Goal: Task Accomplishment & Management: Manage account settings

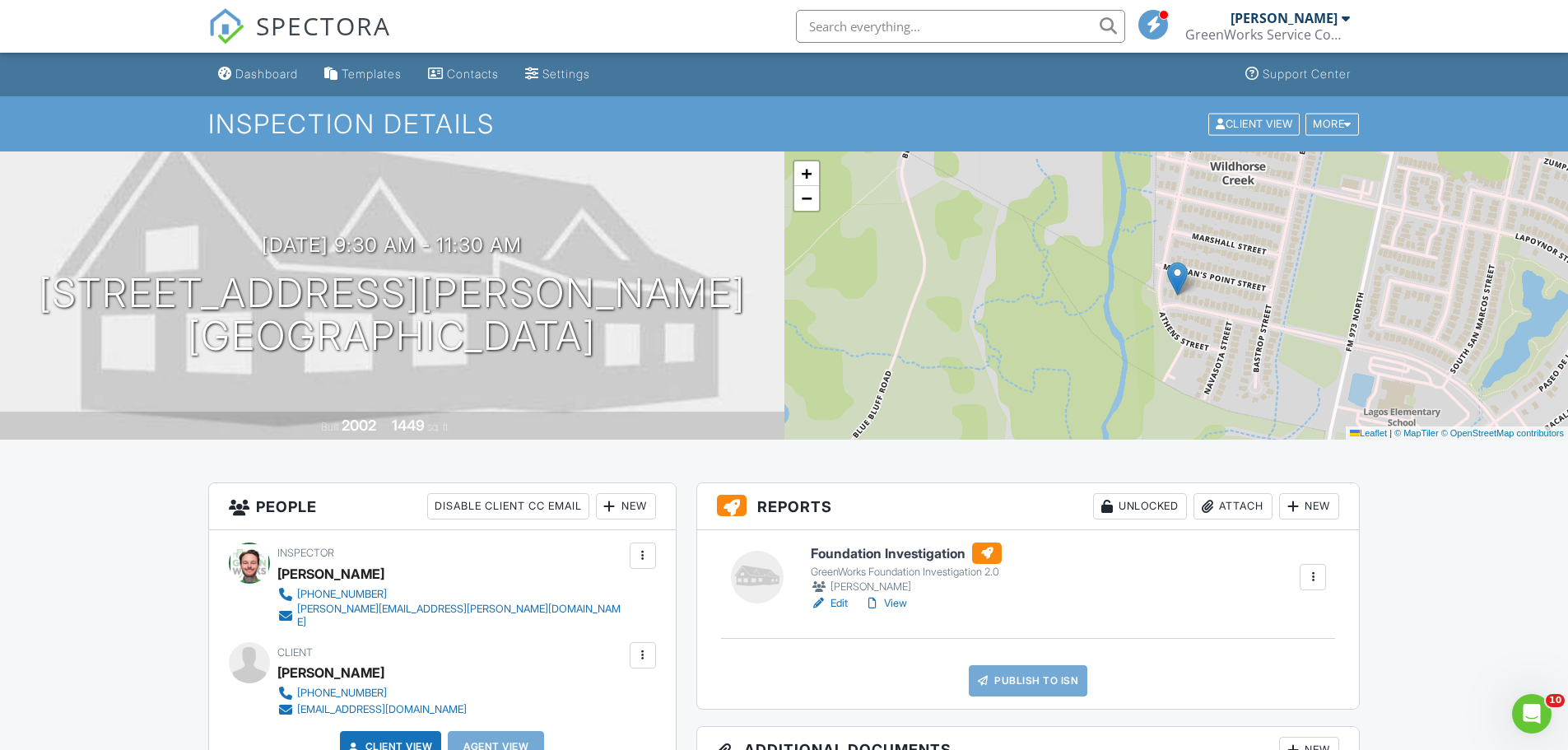
click at [1235, 506] on div "Attach" at bounding box center [1233, 506] width 79 height 26
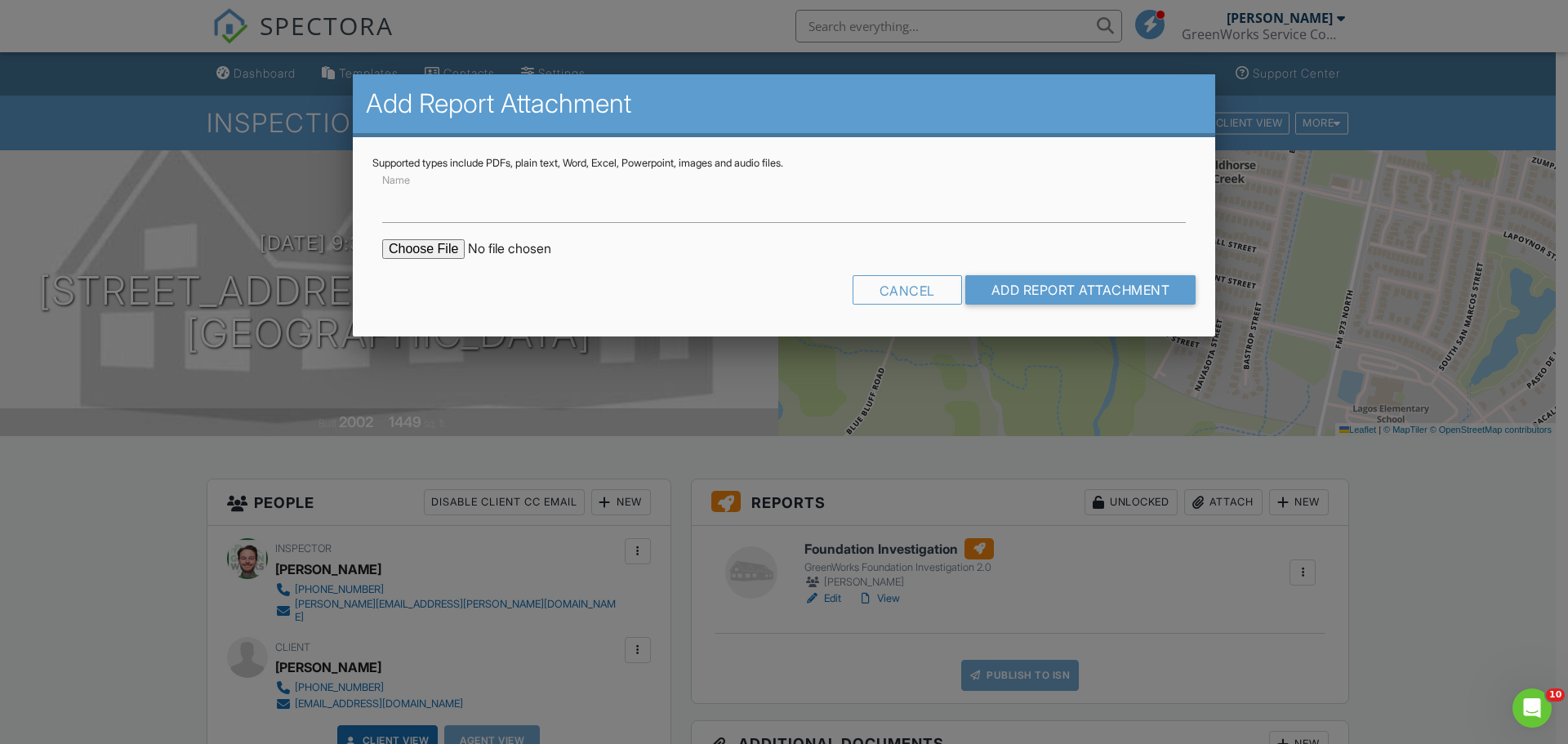
click at [423, 251] on input "file" at bounding box center [521, 249] width 277 height 19
type input "C:\fakepath\11404 Murchison St ELEV-Elev.pdf"
click at [630, 197] on input "Name" at bounding box center [784, 203] width 804 height 40
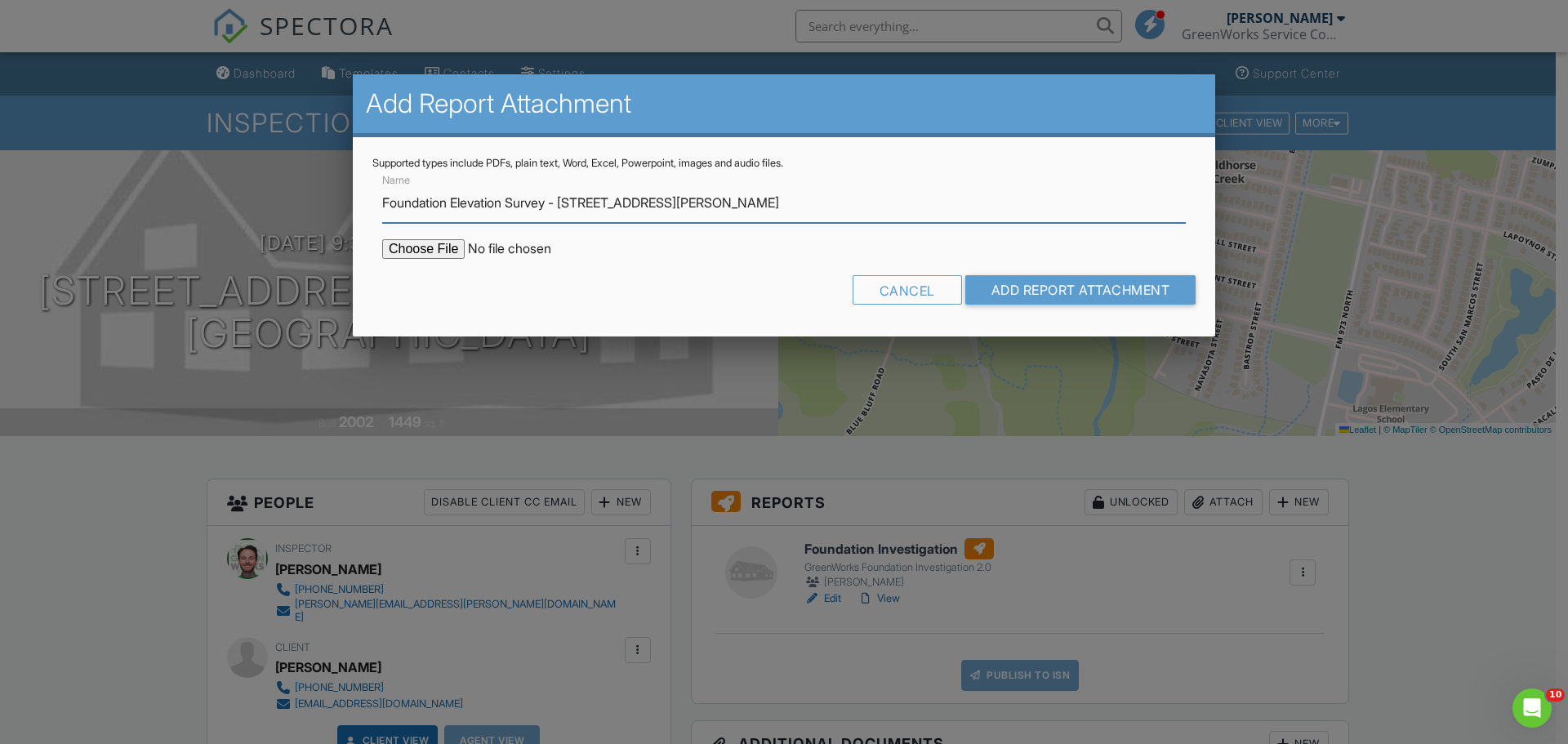
drag, startPoint x: 694, startPoint y: 217, endPoint x: 572, endPoint y: 210, distance: 122.2
click at [572, 210] on input "Foundation Elevation Survey - [STREET_ADDRESS][PERSON_NAME]" at bounding box center [784, 203] width 804 height 40
type input "Foundation Elevation Survey - 11404 Murchison St"
click at [965, 275] on input "Add Report Attachment" at bounding box center [1080, 290] width 231 height 30
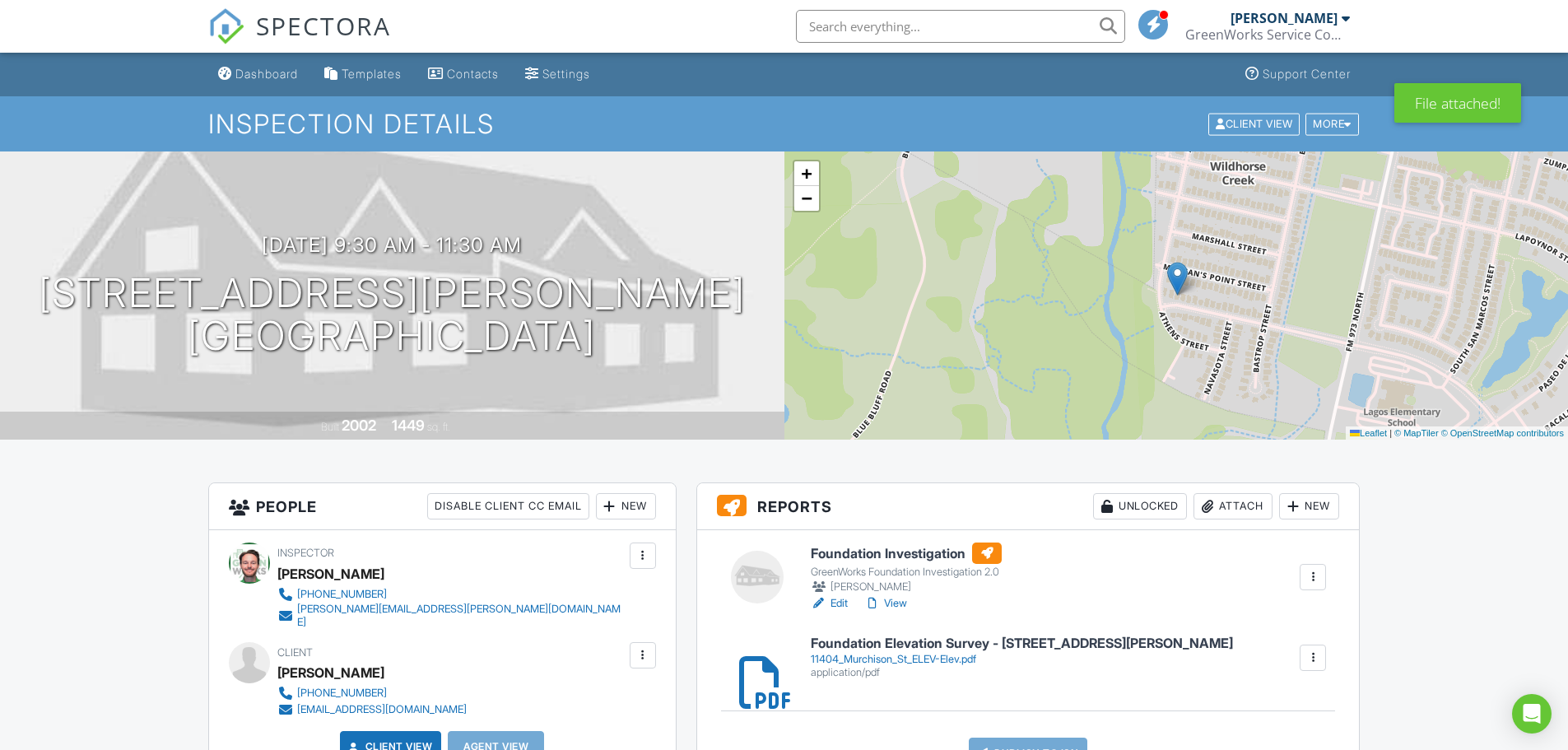
click at [920, 554] on h6 "Foundation Investigation" at bounding box center [906, 553] width 191 height 21
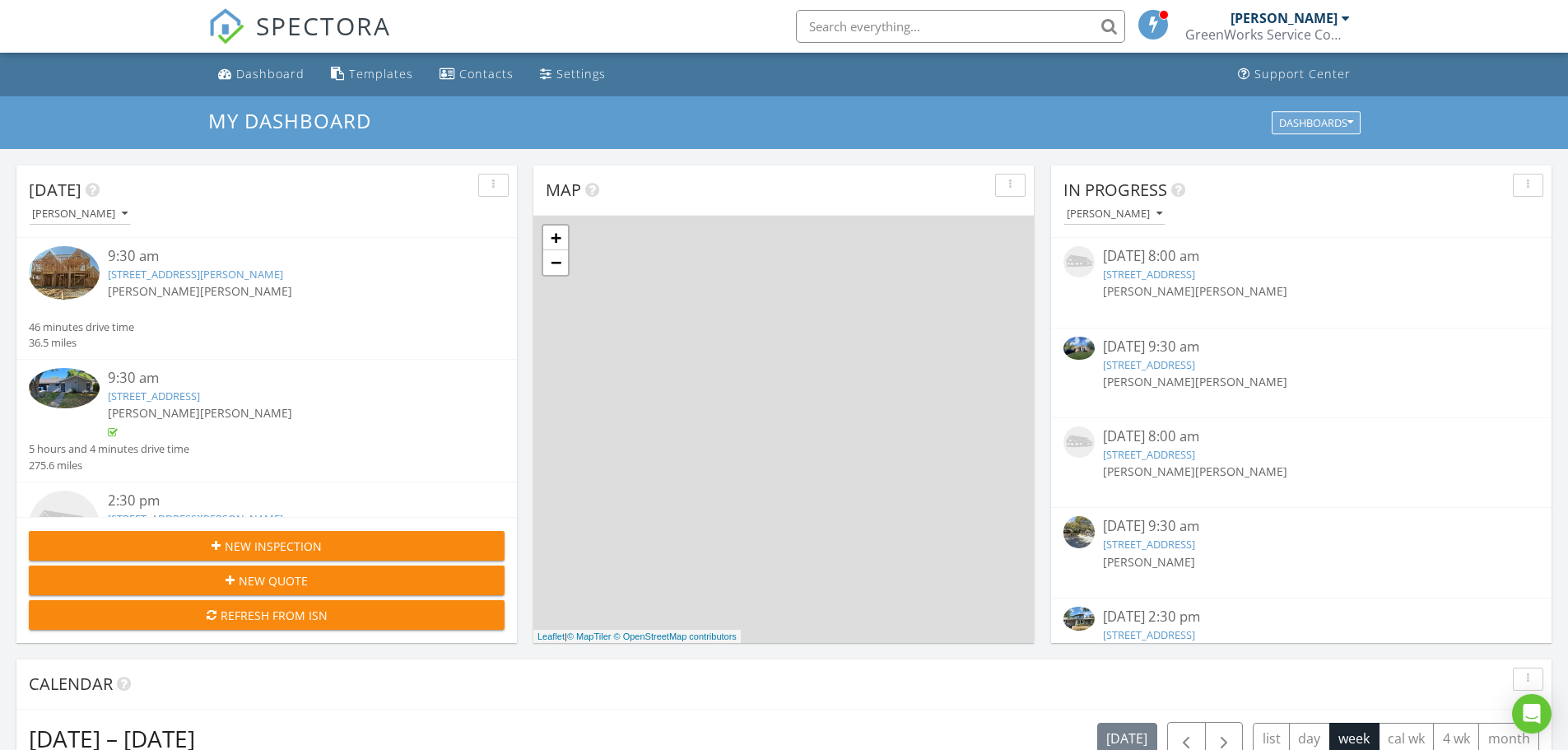
click at [1357, 125] on button "Dashboards" at bounding box center [1316, 122] width 89 height 23
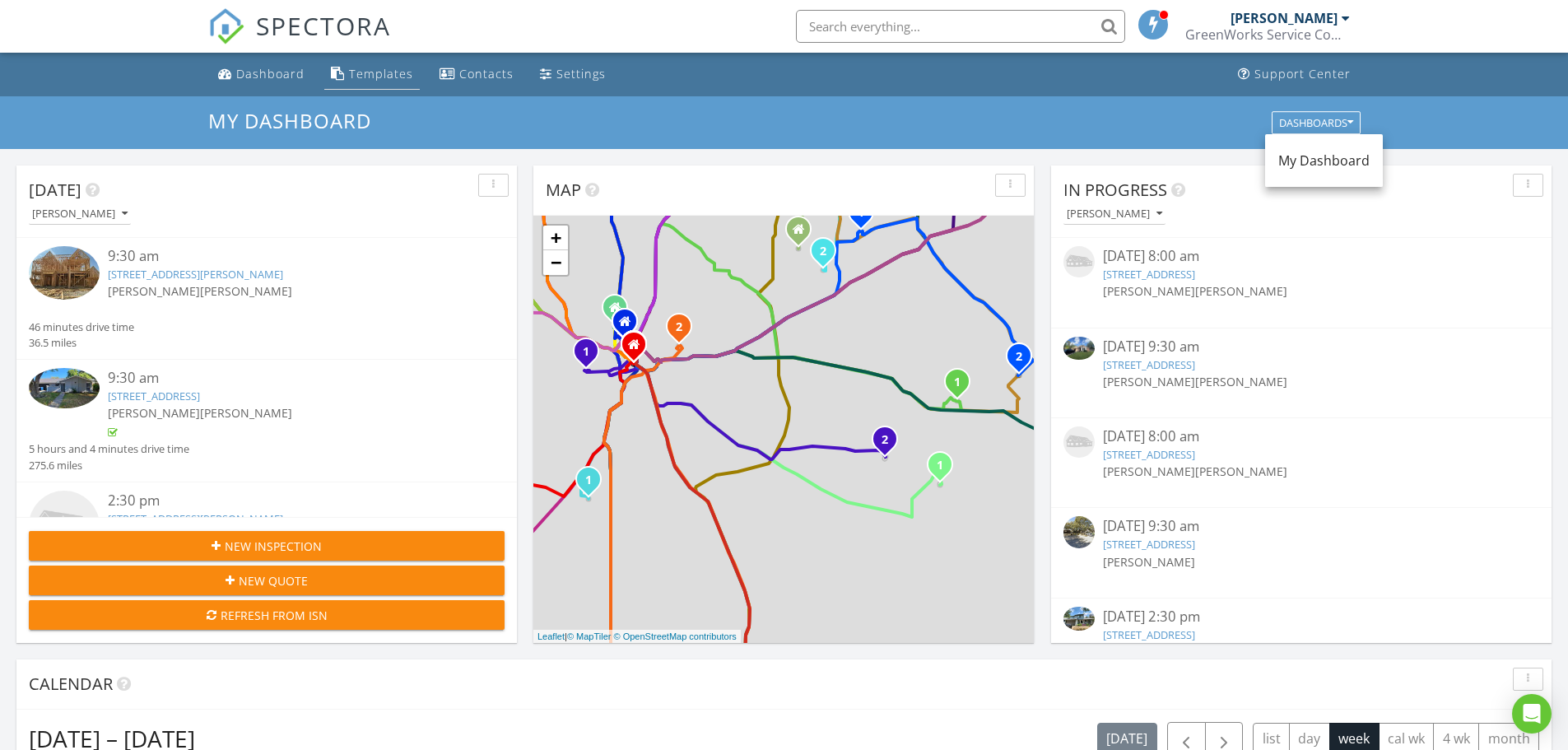
click at [365, 64] on link "Templates" at bounding box center [372, 74] width 96 height 31
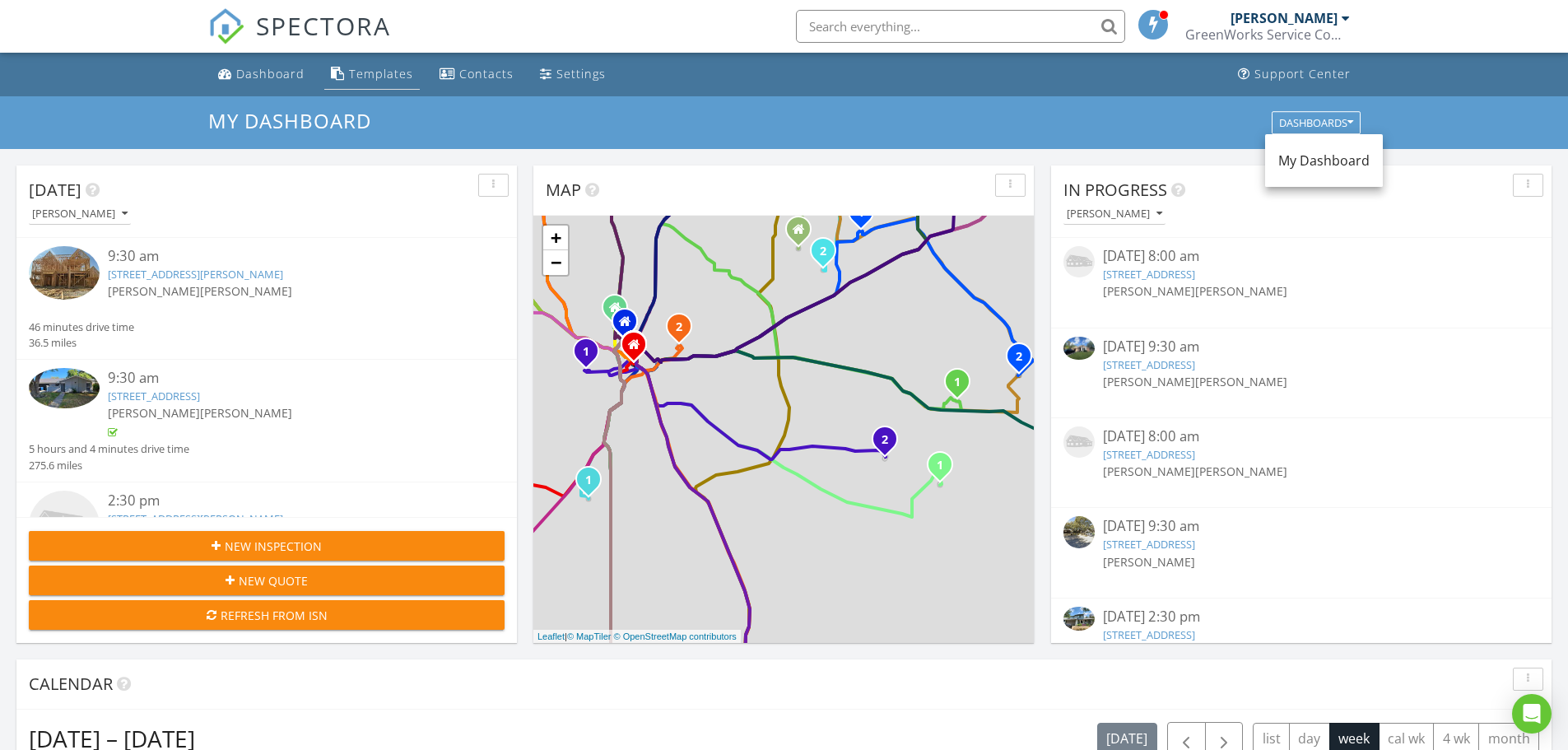
drag, startPoint x: 370, startPoint y: 75, endPoint x: 250, endPoint y: 18, distance: 132.8
click at [370, 75] on div "Templates" at bounding box center [381, 74] width 64 height 16
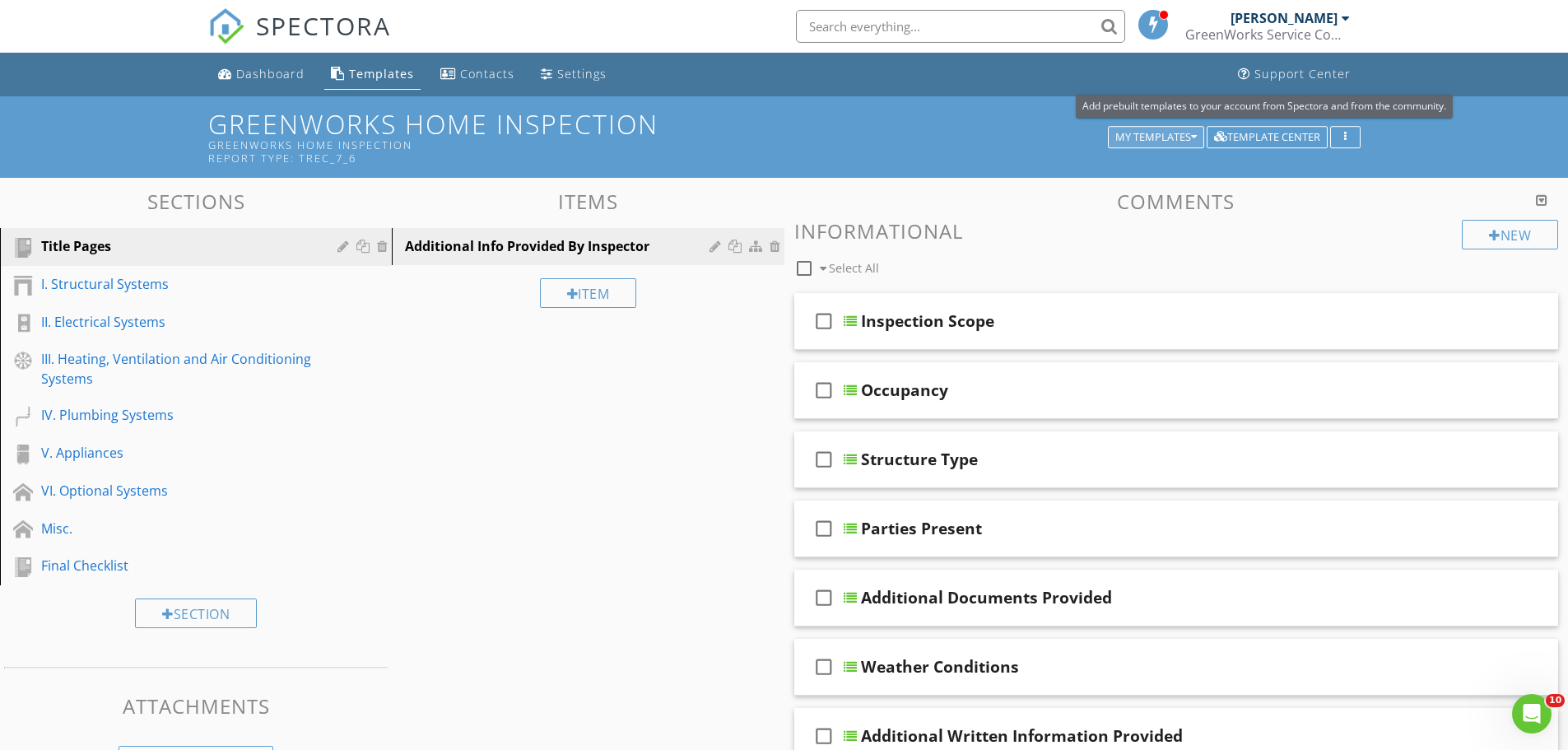
click at [1166, 132] on div "My Templates" at bounding box center [1156, 137] width 82 height 11
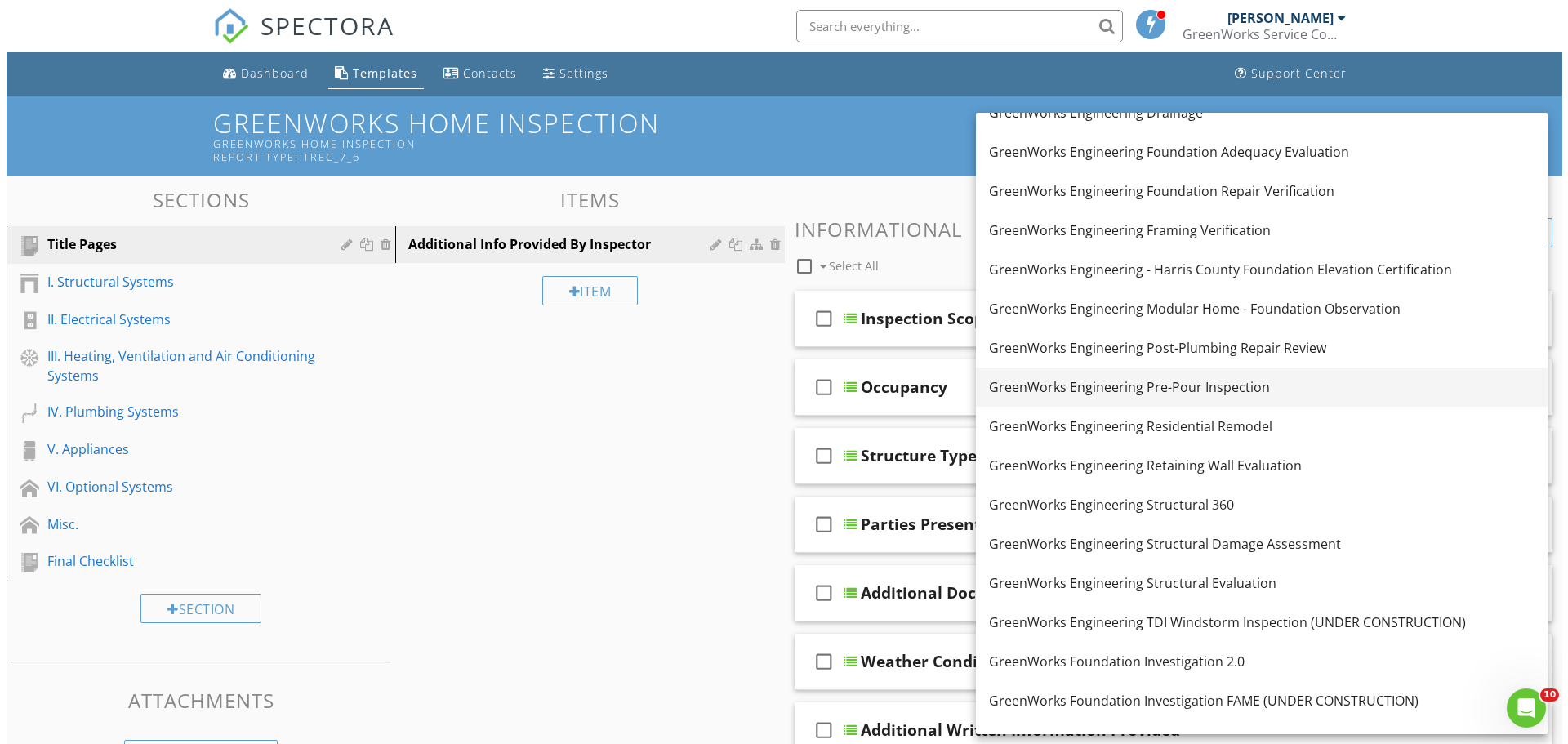
scroll to position [1551, 0]
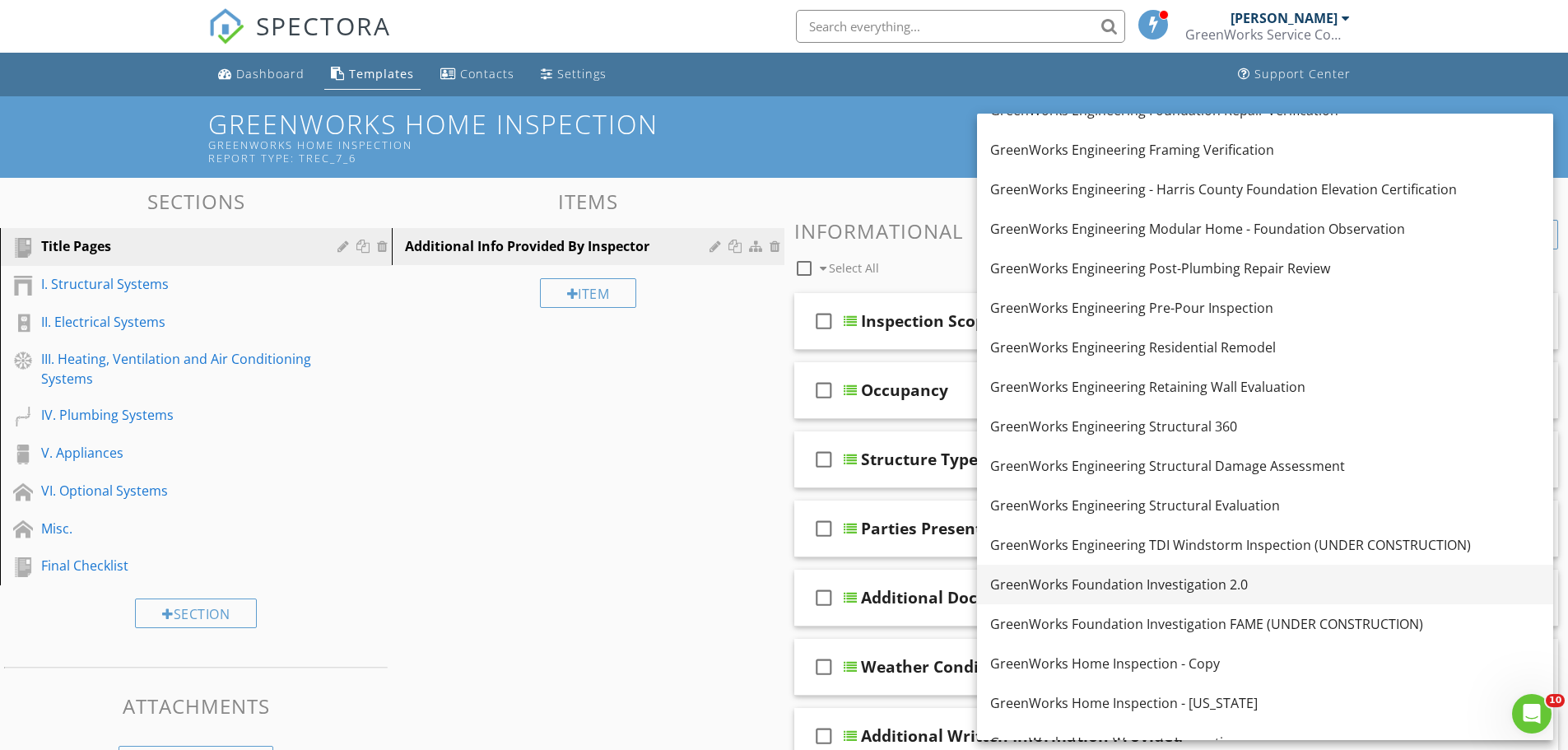
click at [1244, 581] on div "GreenWorks Foundation Investigation 2.0" at bounding box center [1265, 584] width 550 height 19
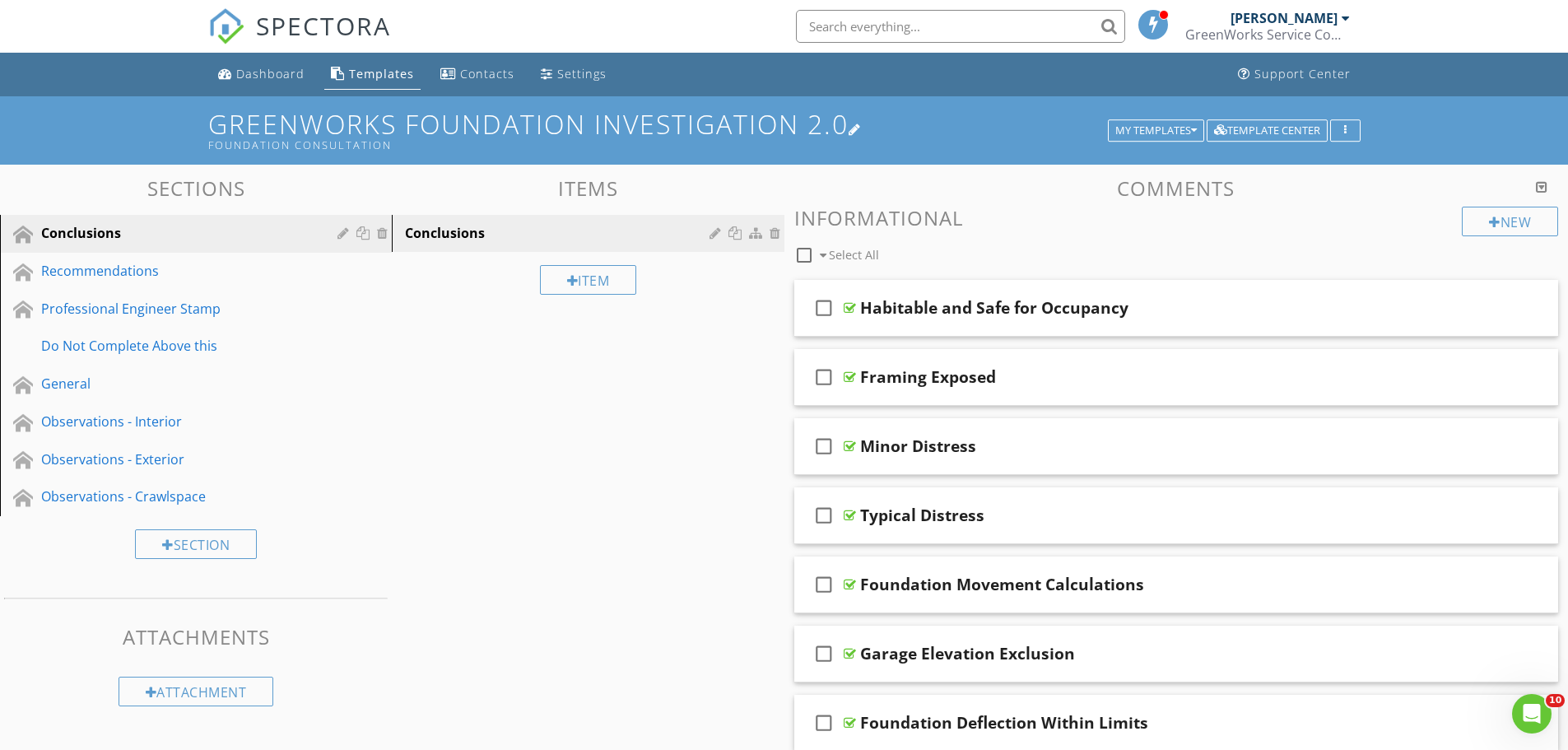
click at [862, 126] on div at bounding box center [855, 128] width 13 height 13
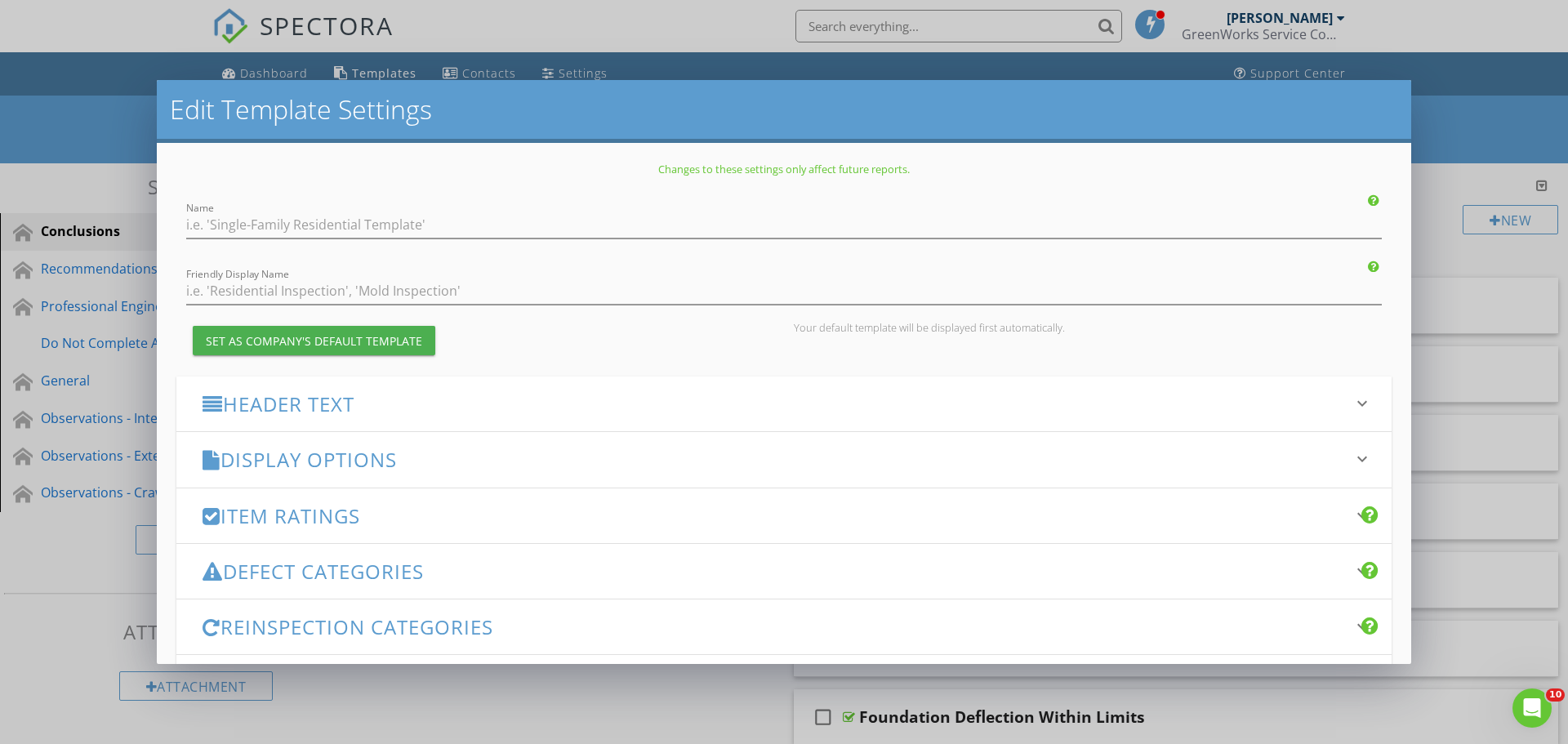
type input "GreenWorks Foundation Investigation 2.0"
type input "Foundation Consultation"
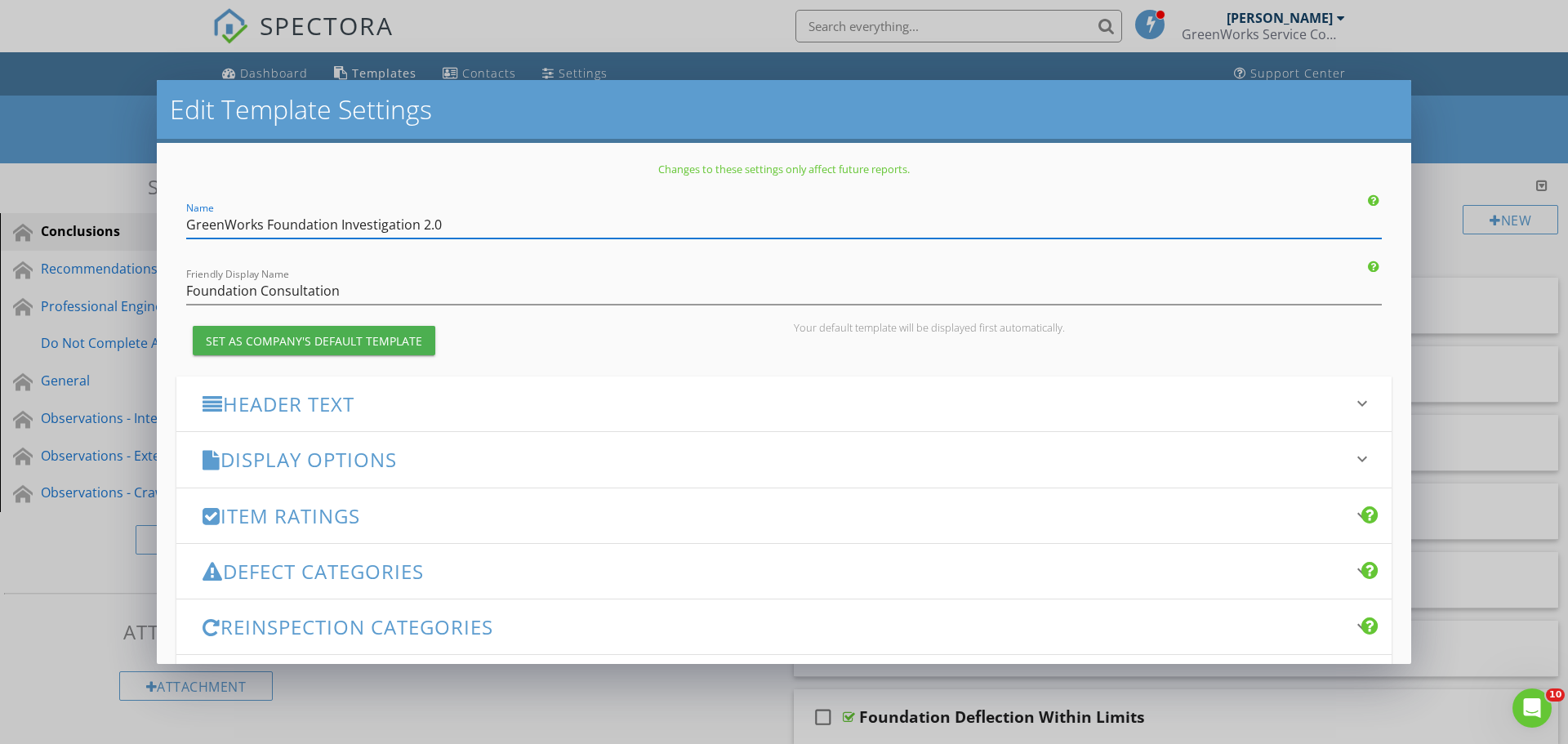
drag, startPoint x: 486, startPoint y: 223, endPoint x: 338, endPoint y: 223, distance: 148.0
click at [338, 223] on input "GreenWorks Foundation Investigation 2.0" at bounding box center [784, 224] width 1195 height 27
type input "GreenWorks Foundation Consultation"
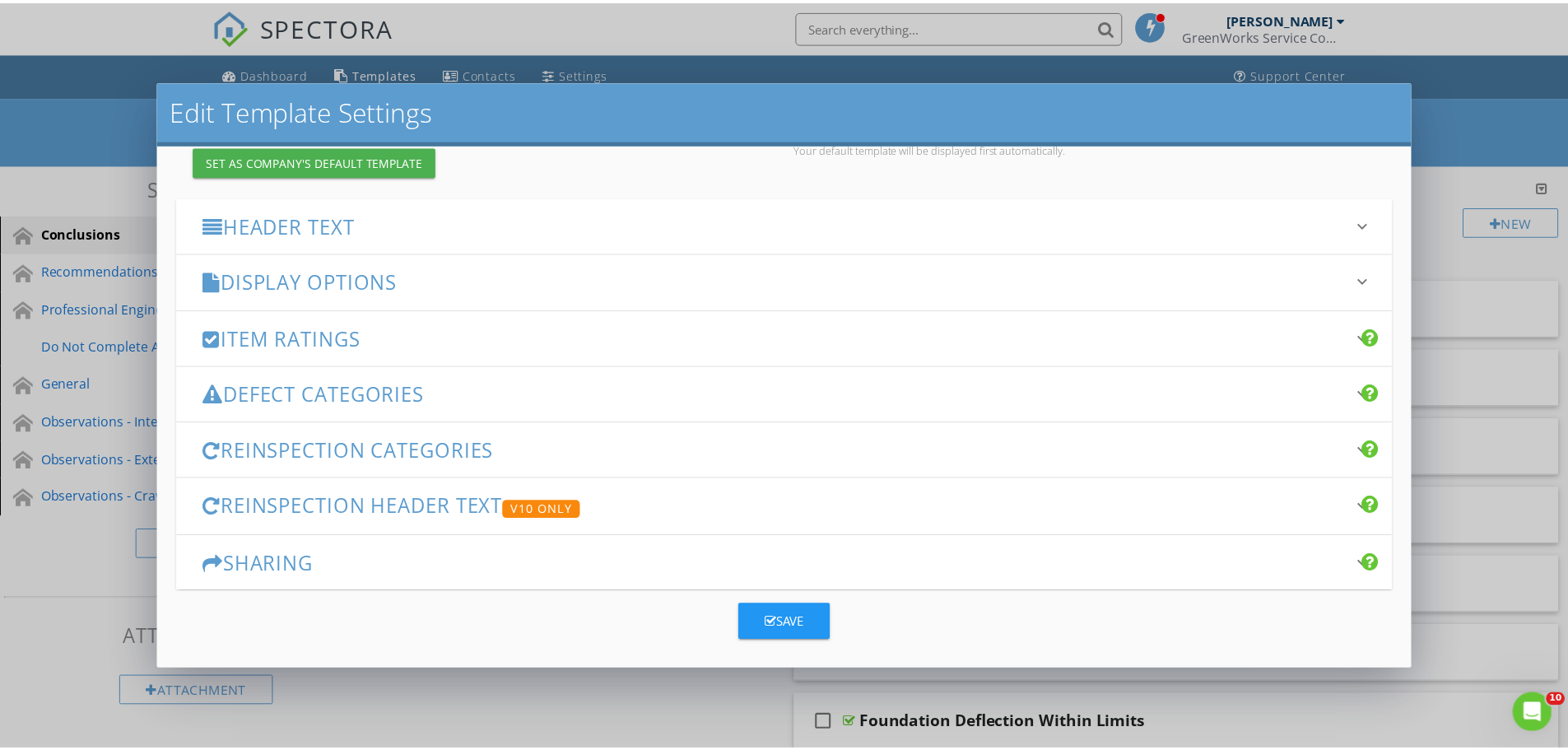
scroll to position [189, 0]
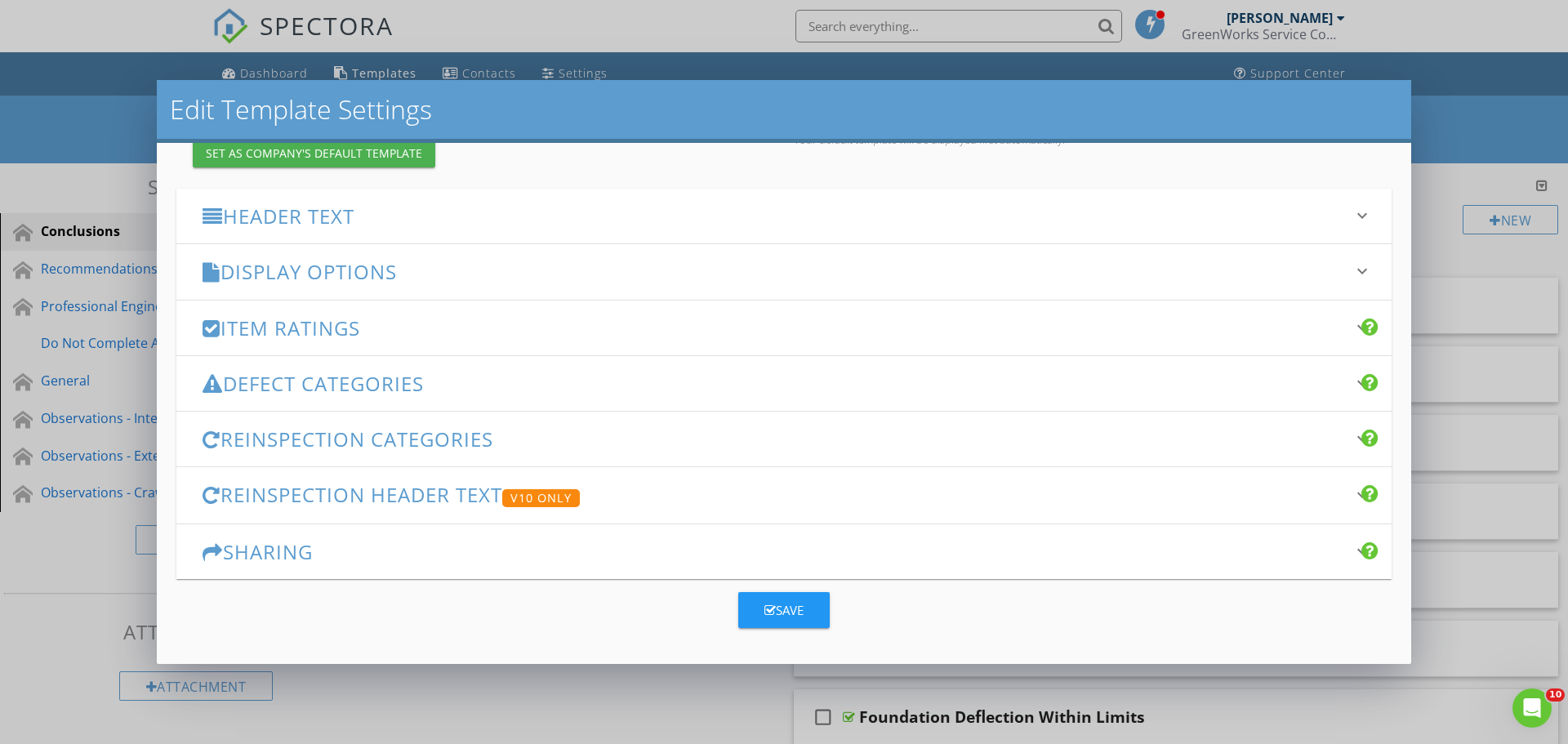
click at [785, 607] on div "Save" at bounding box center [784, 611] width 39 height 19
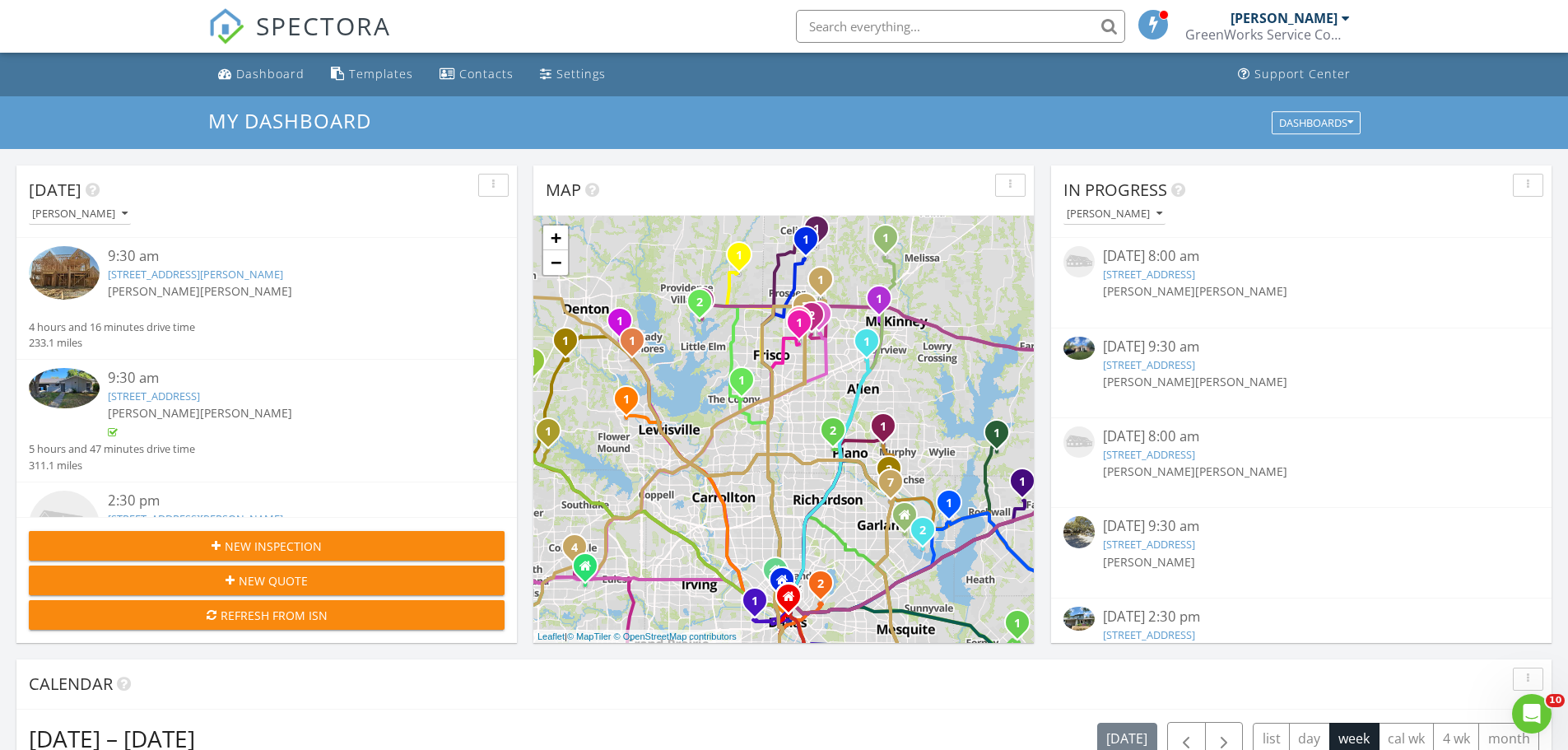
click at [1367, 199] on div "In Progress" at bounding box center [1288, 190] width 451 height 25
drag, startPoint x: 1393, startPoint y: 211, endPoint x: 237, endPoint y: 3, distance: 1174.6
click at [1393, 211] on div "[PERSON_NAME]" at bounding box center [1307, 213] width 488 height 22
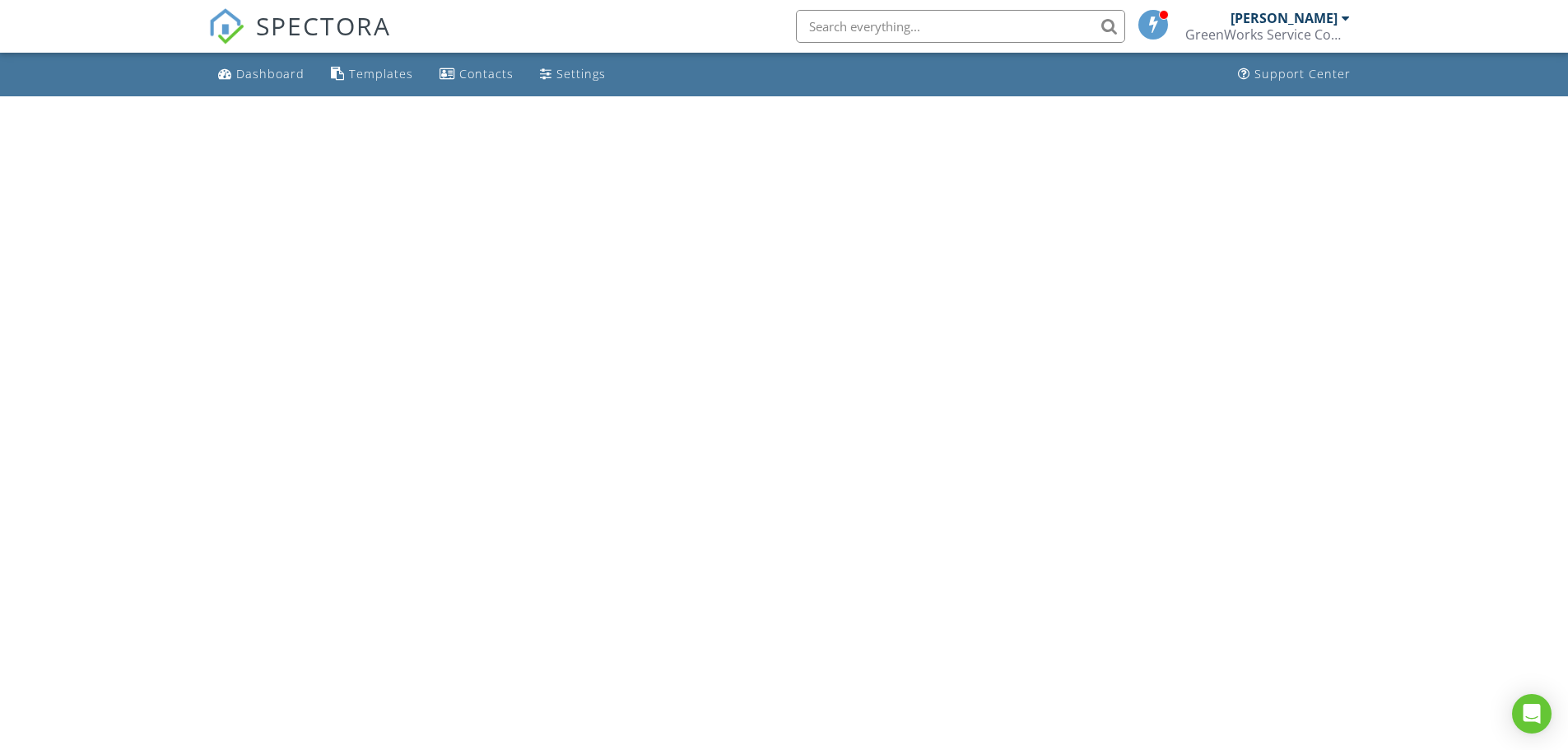
click at [939, 18] on input "text" at bounding box center [960, 25] width 329 height 33
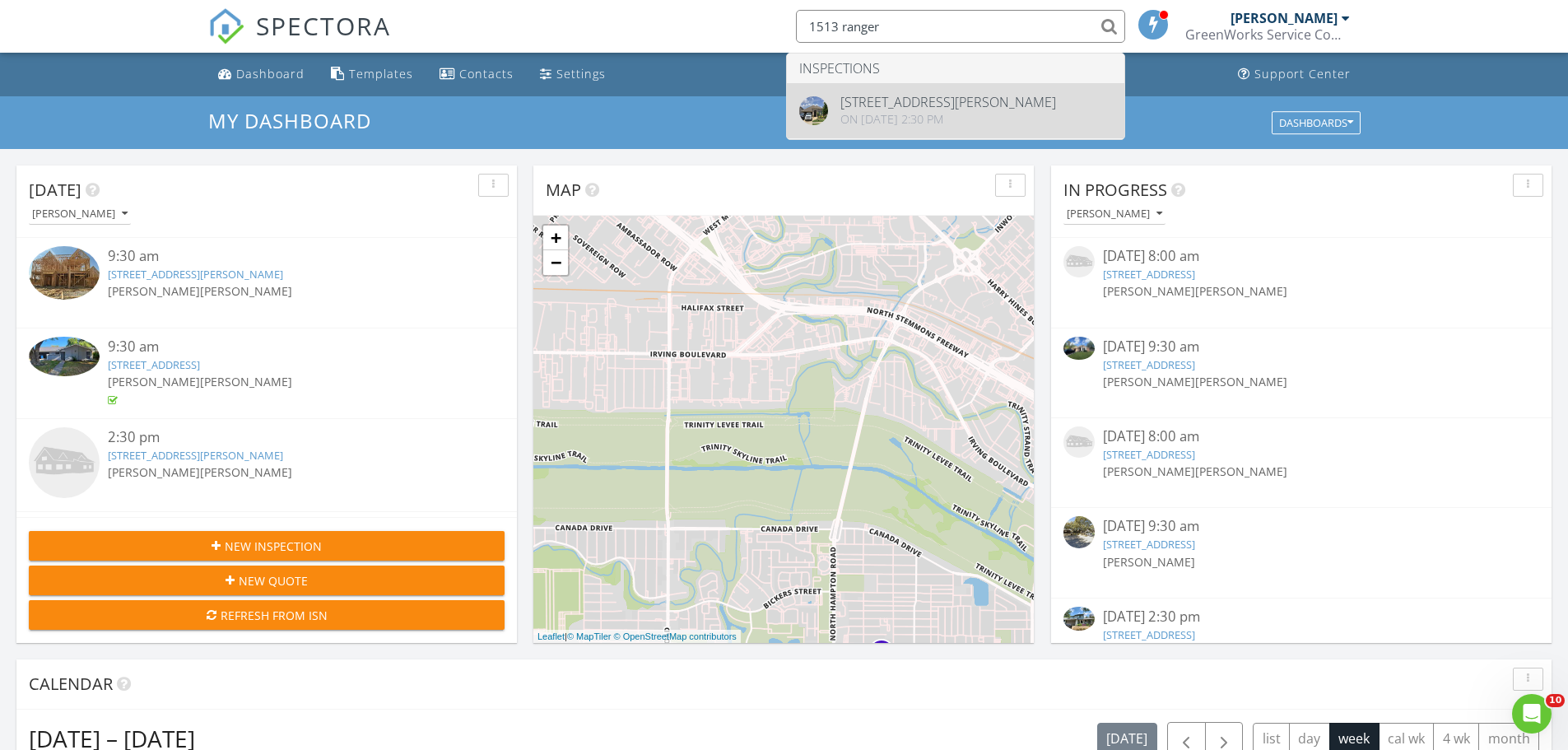
type input "1513 ranger"
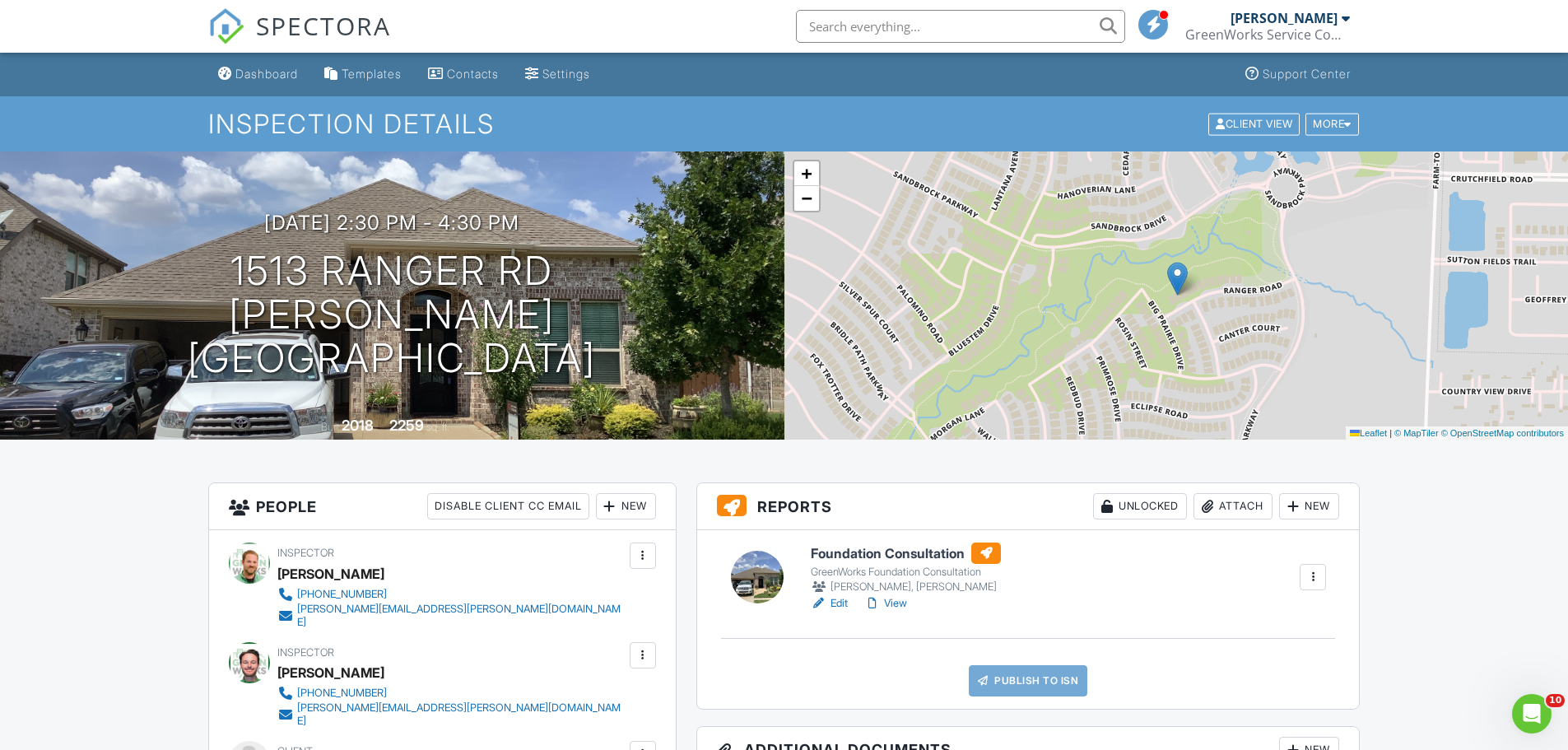
click at [1214, 509] on div "Attach" at bounding box center [1233, 506] width 79 height 26
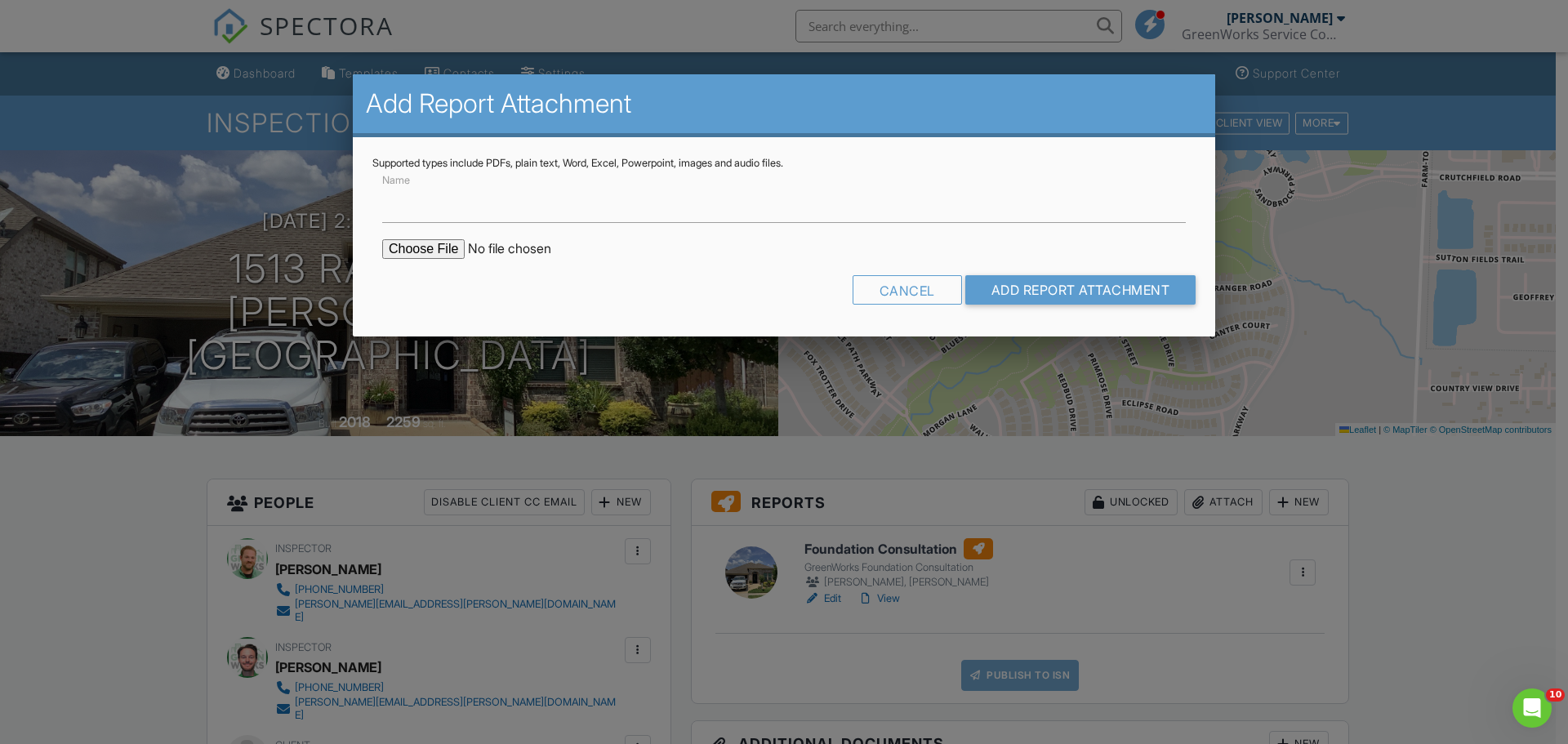
click at [452, 244] on input "file" at bounding box center [521, 249] width 277 height 19
type input "C:\fakepath\1513 Ranger [PERSON_NAME][GEOGRAPHIC_DATA] - [GEOGRAPHIC_DATA] - EL…"
click at [583, 200] on input "Name" at bounding box center [784, 203] width 804 height 40
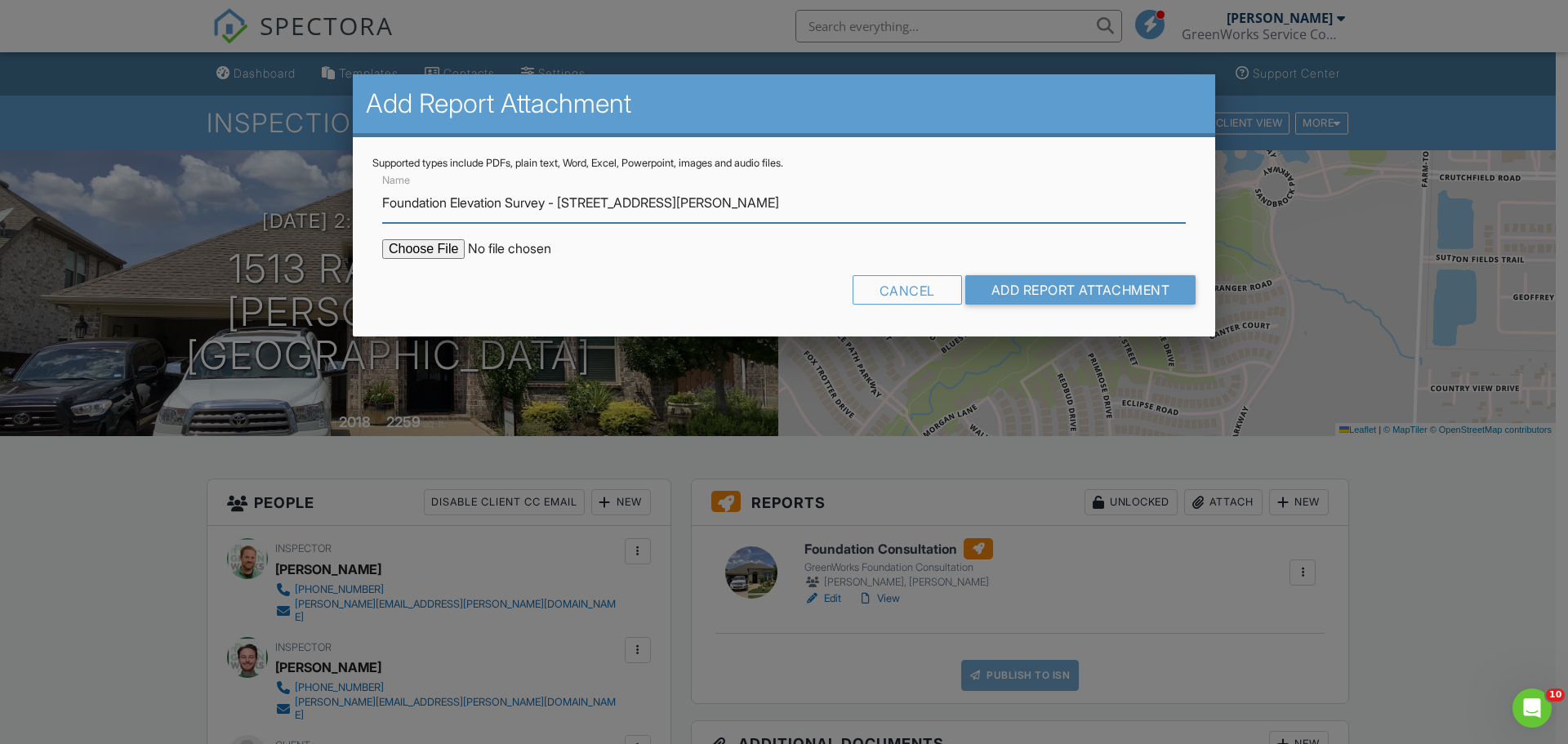
drag, startPoint x: 755, startPoint y: 217, endPoint x: 575, endPoint y: 207, distance: 180.3
click at [575, 207] on input "Foundation Elevation Survey - [STREET_ADDRESS][PERSON_NAME]" at bounding box center [784, 203] width 804 height 40
type input "Foundation Elevation Survey - 1513 Ranger Rd"
click at [965, 275] on input "Add Report Attachment" at bounding box center [1080, 290] width 231 height 30
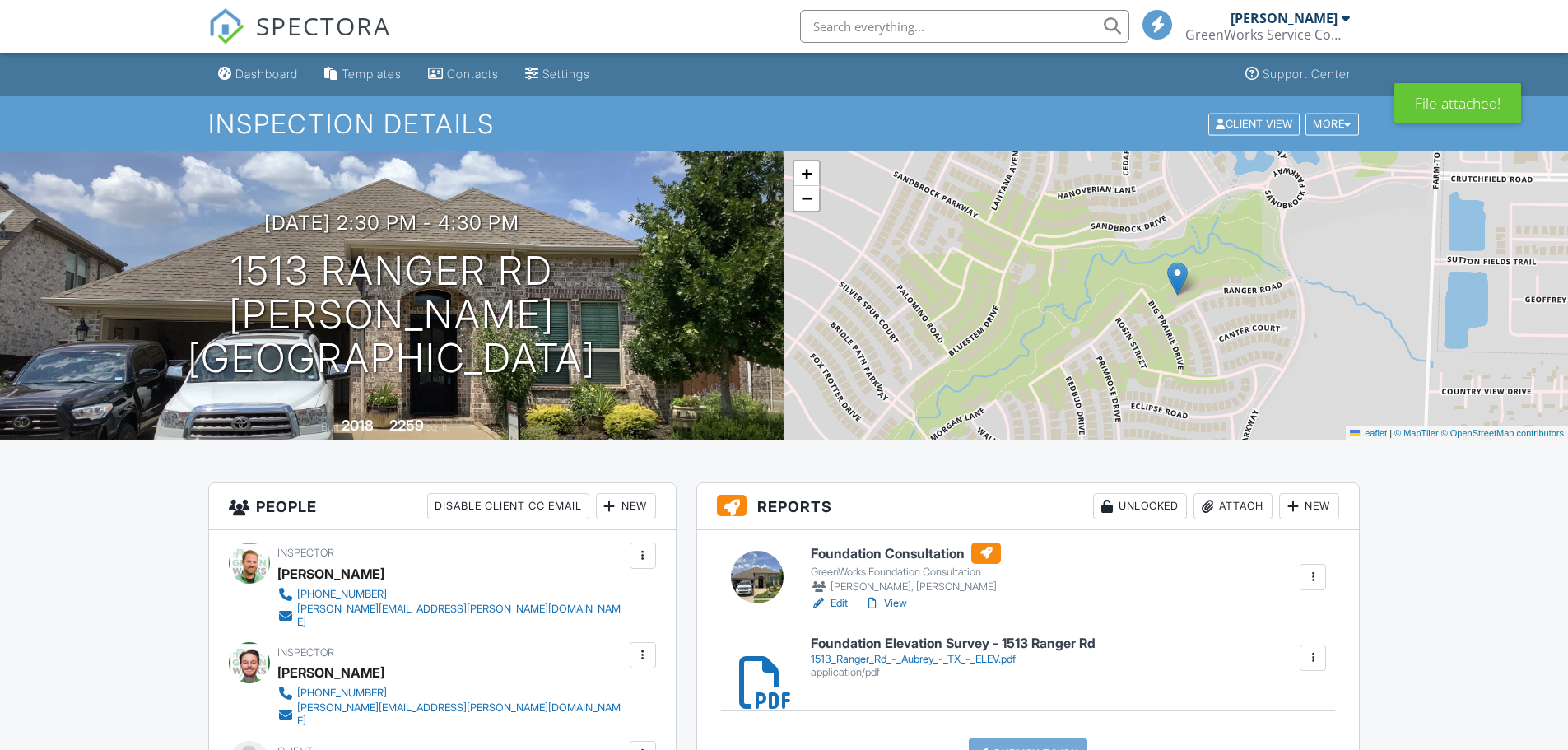
click at [875, 550] on h6 "Foundation Consultation" at bounding box center [906, 553] width 190 height 21
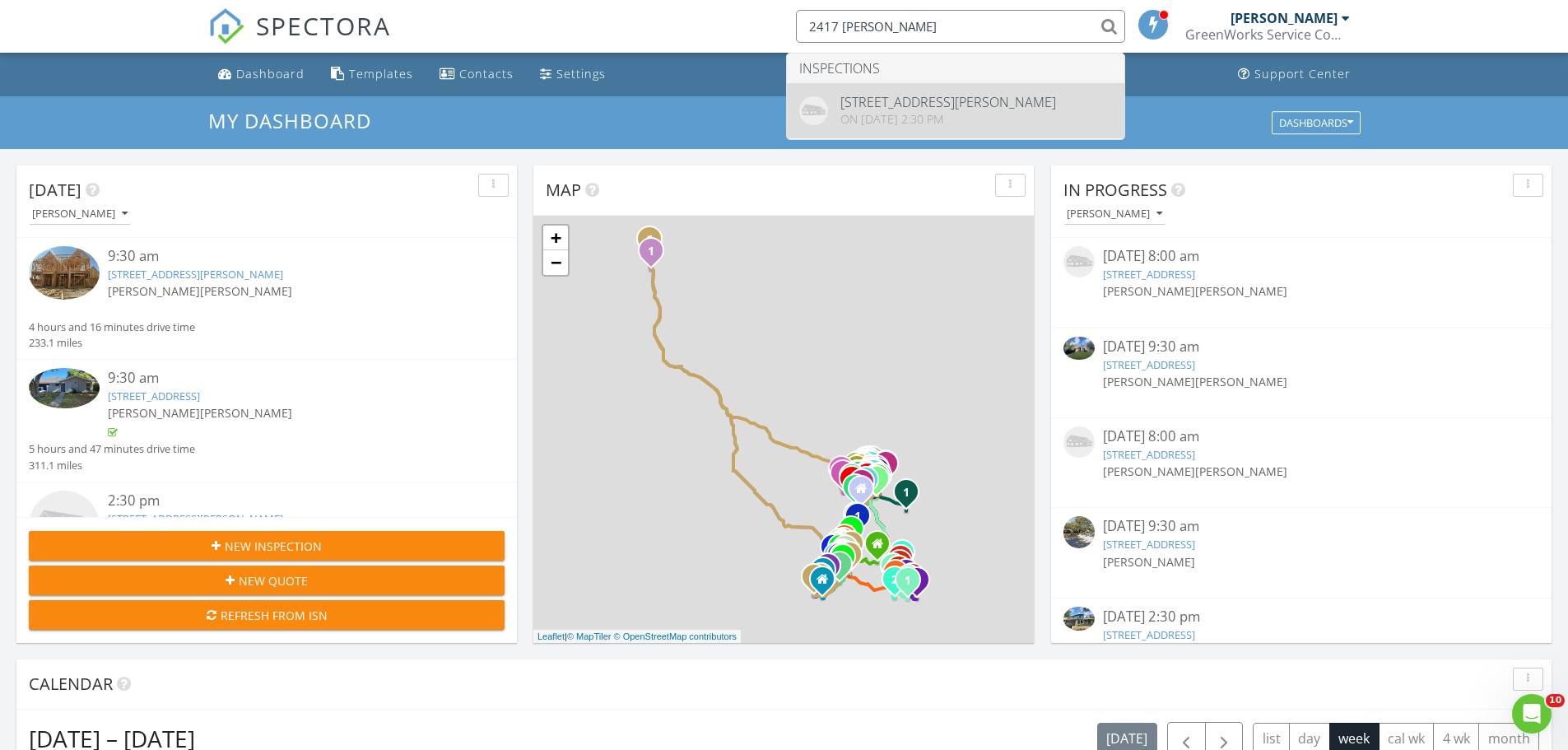
type input "2417 mccall"
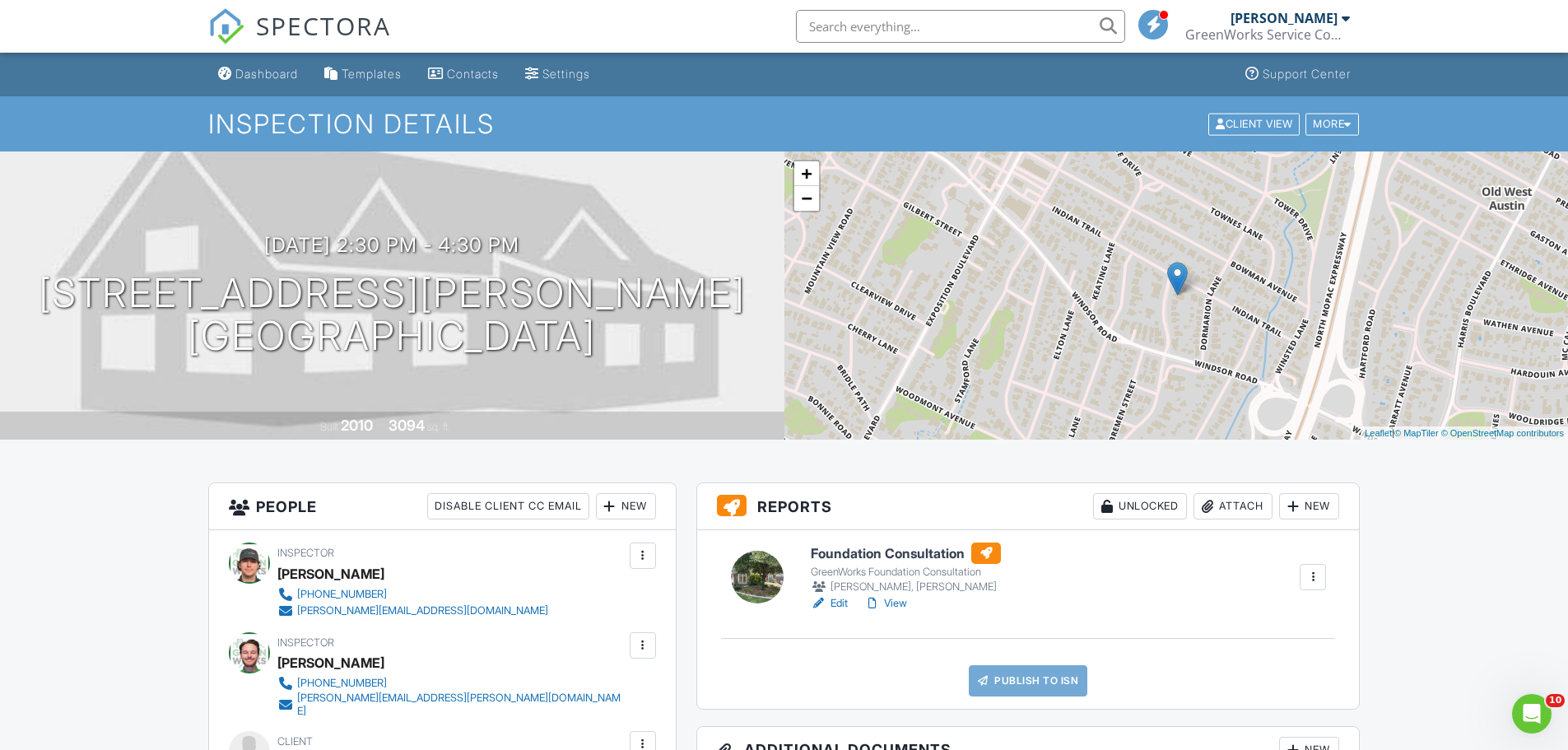
click at [1234, 516] on div "Attach" at bounding box center [1233, 506] width 79 height 26
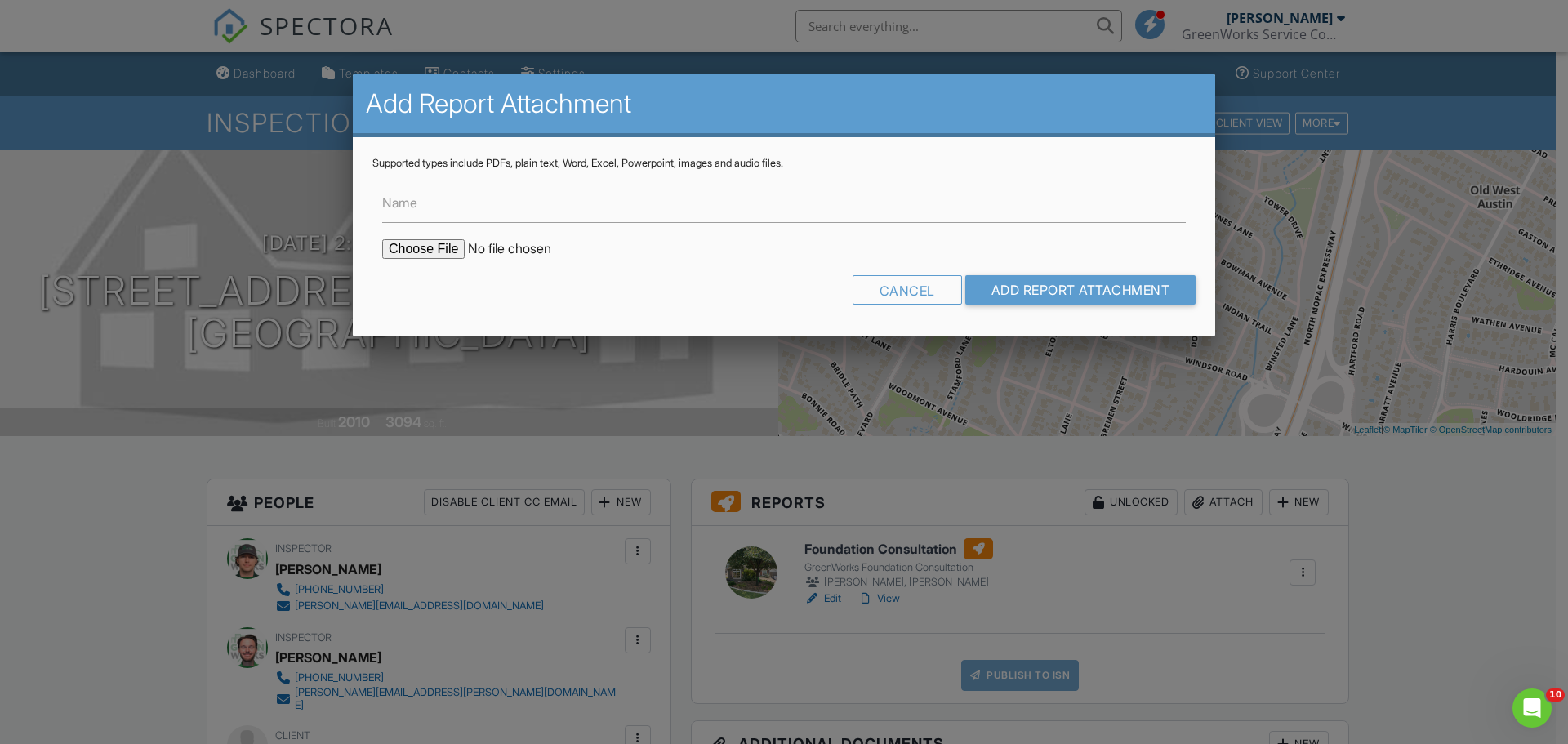
click at [415, 258] on input "file" at bounding box center [521, 249] width 277 height 19
type input "C:\fakepath\[STREET_ADDRESS][PERSON_NAME] - ELEV.pdf"
drag, startPoint x: 668, startPoint y: 202, endPoint x: 668, endPoint y: 235, distance: 33.0
click at [668, 202] on input "Name" at bounding box center [784, 203] width 804 height 40
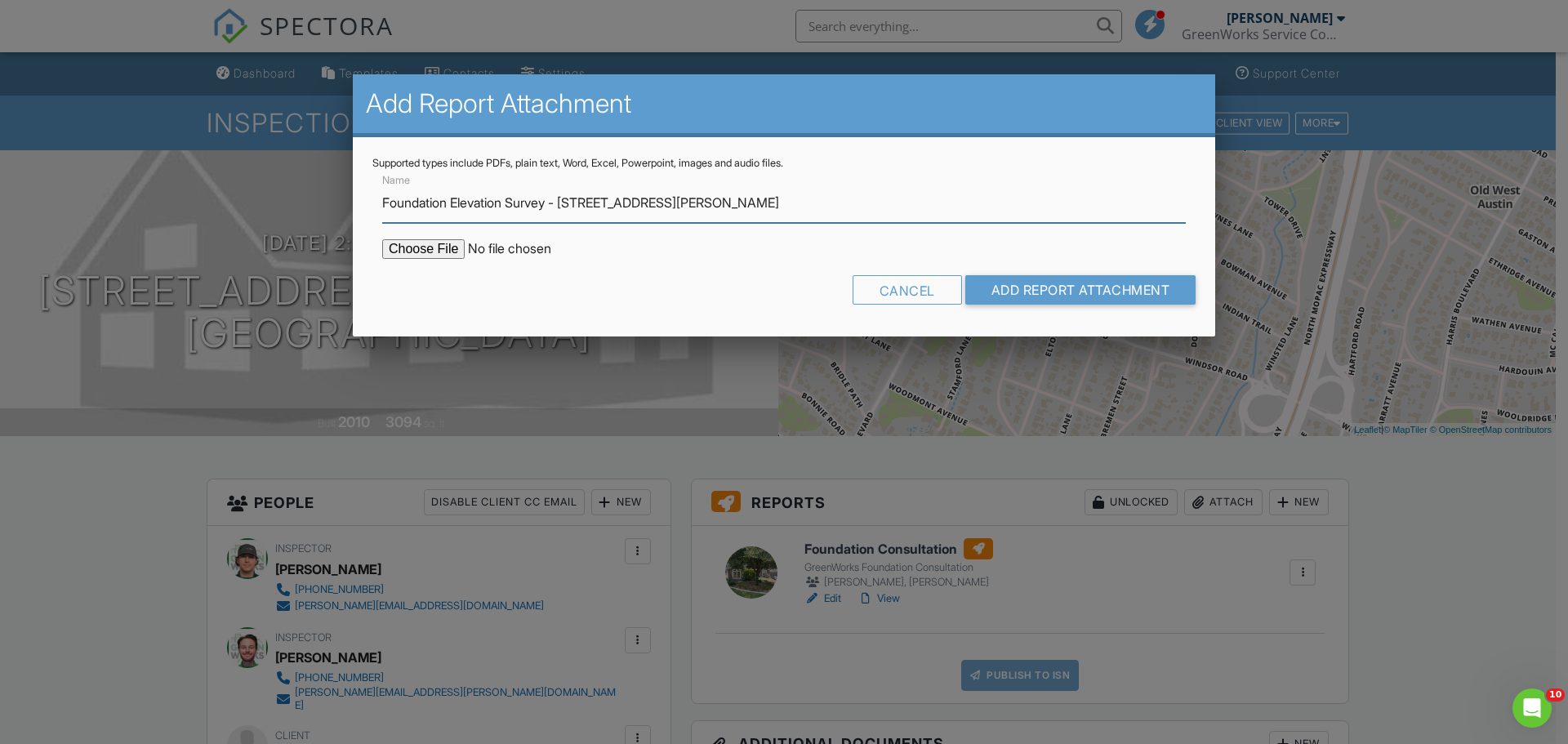
drag, startPoint x: 704, startPoint y: 191, endPoint x: 568, endPoint y: 204, distance: 136.6
click at [568, 204] on input "Foundation Elevation Survey - [STREET_ADDRESS][PERSON_NAME]" at bounding box center [784, 203] width 804 height 40
type input "Foundation Elevation Survey - [STREET_ADDRESS][PERSON_NAME]"
click at [965, 275] on input "Add Report Attachment" at bounding box center [1080, 290] width 231 height 30
